Goal: Navigation & Orientation: Go to known website

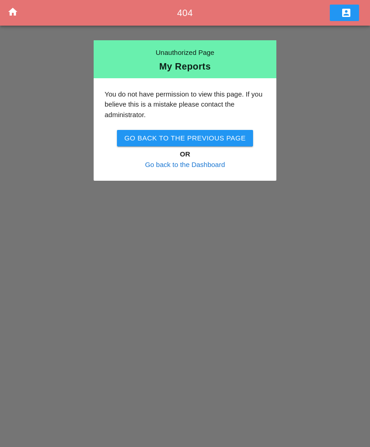
click at [189, 163] on link "Go back to the Dashboard" at bounding box center [185, 164] width 80 height 8
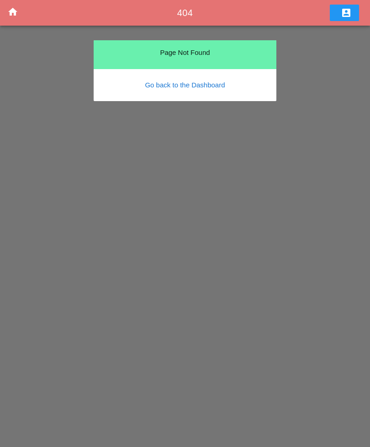
click at [155, 95] on div "Go back to the Dashboard" at bounding box center [185, 85] width 183 height 32
click at [158, 88] on link "Go back to the Dashboard" at bounding box center [185, 85] width 80 height 8
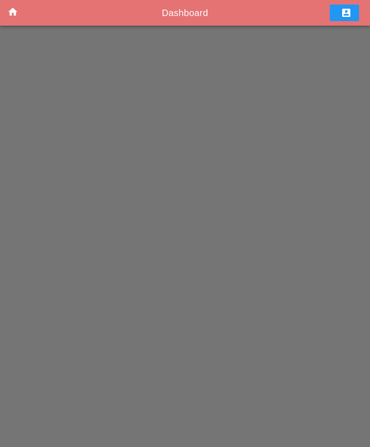
click at [173, 18] on span "Dashboard" at bounding box center [185, 13] width 46 height 10
click at [171, 20] on div "home Dashboard account_box" at bounding box center [185, 13] width 370 height 26
click at [14, 16] on icon "home" at bounding box center [12, 11] width 11 height 11
click at [14, 17] on icon "home" at bounding box center [12, 11] width 11 height 11
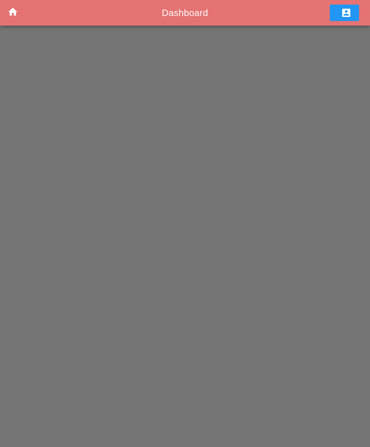
scroll to position [13, 0]
click at [150, 262] on div "home Dashboard account_box" at bounding box center [185, 223] width 370 height 447
click at [160, 332] on div "home Dashboard account_box" at bounding box center [185, 223] width 370 height 447
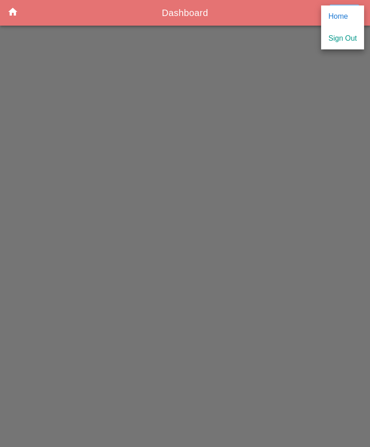
scroll to position [29, 0]
click at [350, 43] on div "Sign Out" at bounding box center [343, 38] width 28 height 11
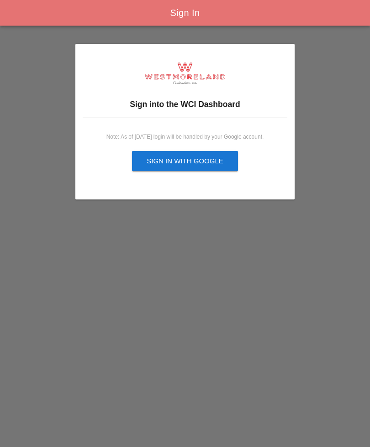
click at [198, 166] on button "Sign in with Google" at bounding box center [185, 161] width 106 height 20
click at [190, 166] on button "Sign in with Google" at bounding box center [185, 161] width 106 height 20
click at [192, 159] on div "Sign in with Google" at bounding box center [185, 161] width 77 height 11
